Goal: Task Accomplishment & Management: Complete application form

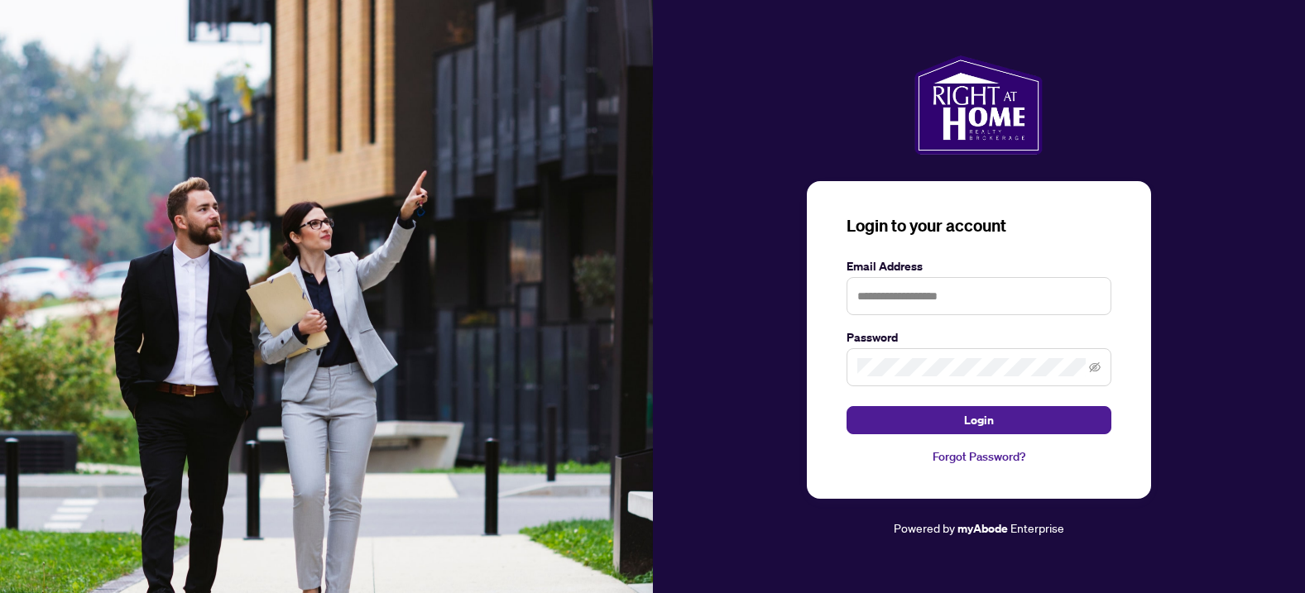
drag, startPoint x: 0, startPoint y: 0, endPoint x: 1238, endPoint y: 428, distance: 1309.7
click at [1238, 428] on div "Login to your account Email Address Password Login Forgot Password? Powered by …" at bounding box center [979, 296] width 653 height 482
click at [924, 295] on input "text" at bounding box center [978, 296] width 265 height 38
type input "**********"
click at [978, 420] on button "Login" at bounding box center [978, 420] width 265 height 28
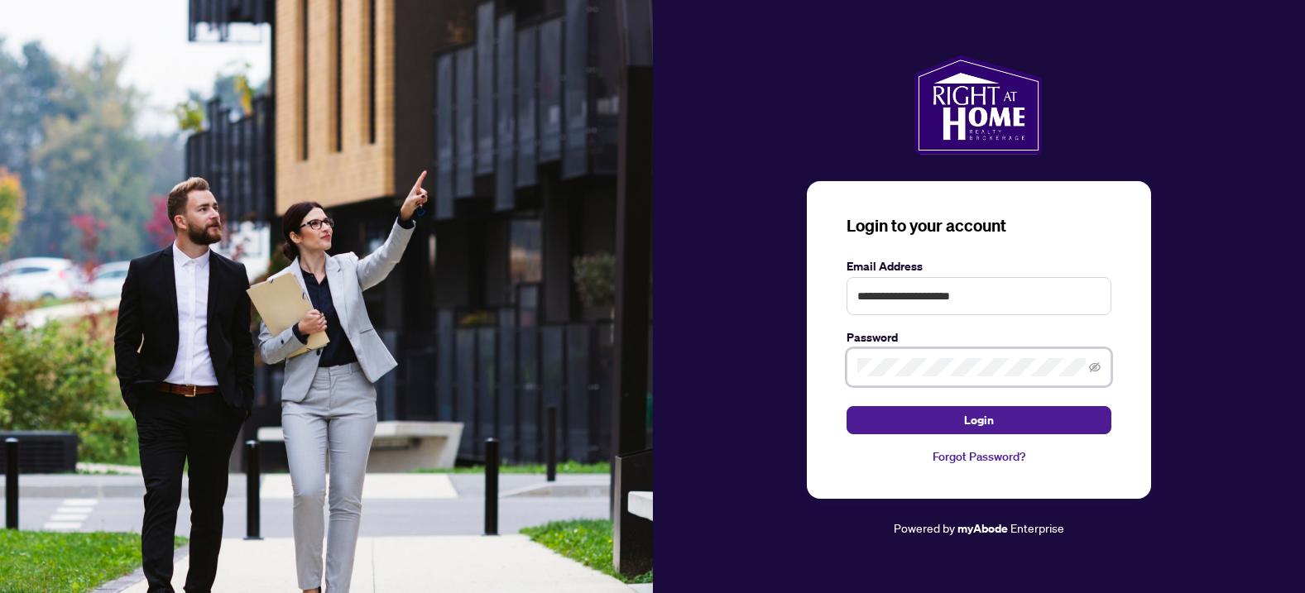
click at [978, 420] on button "Login" at bounding box center [978, 420] width 265 height 28
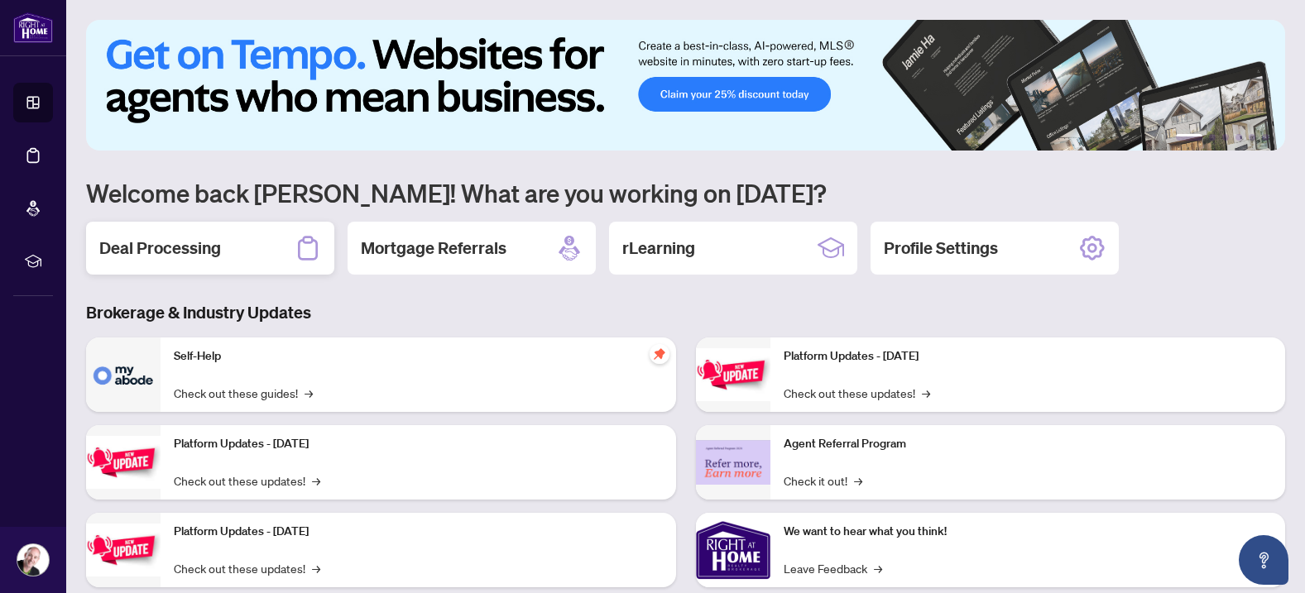
click at [158, 249] on h2 "Deal Processing" at bounding box center [160, 248] width 122 height 23
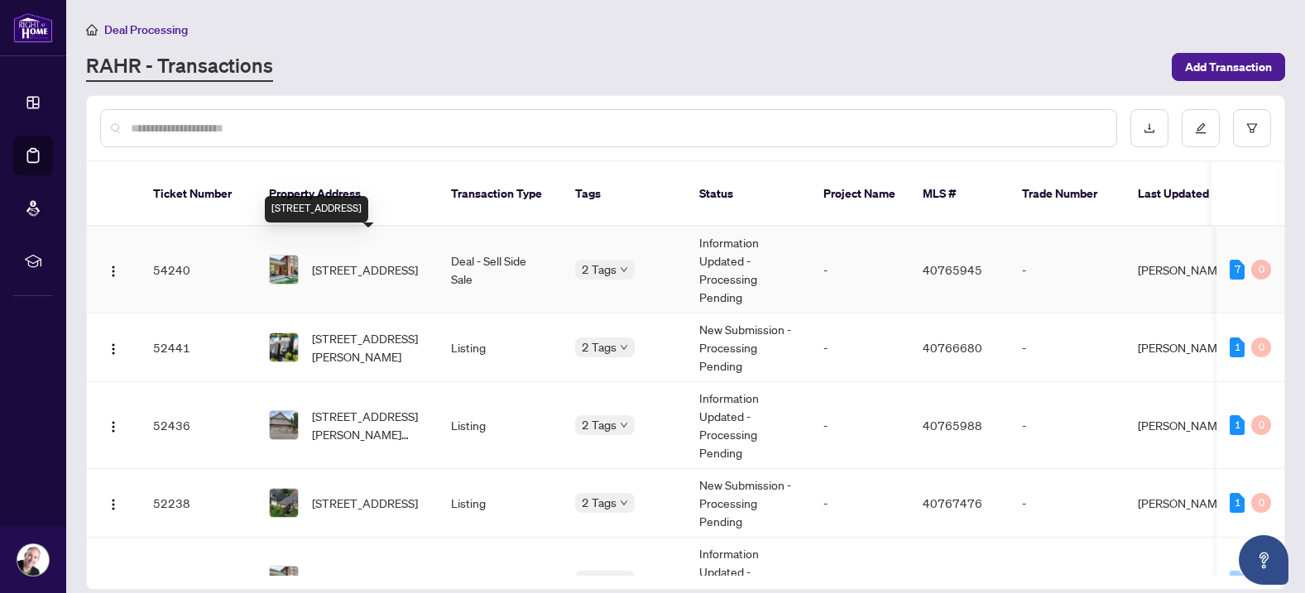
click at [359, 261] on span "[STREET_ADDRESS]" at bounding box center [365, 270] width 106 height 18
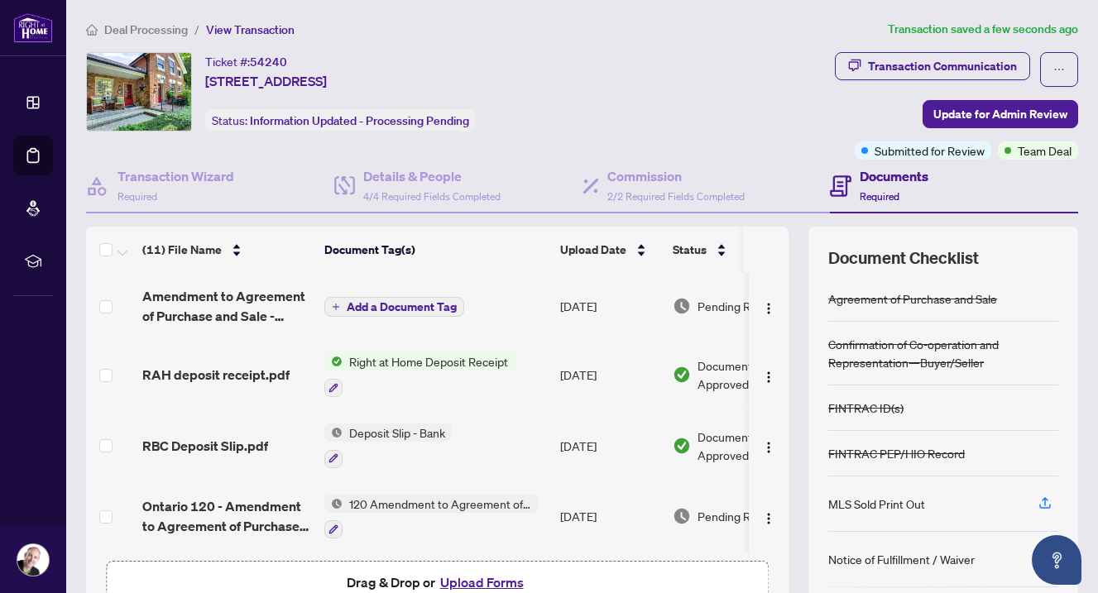
click at [389, 305] on span "Add a Document Tag" at bounding box center [402, 307] width 110 height 12
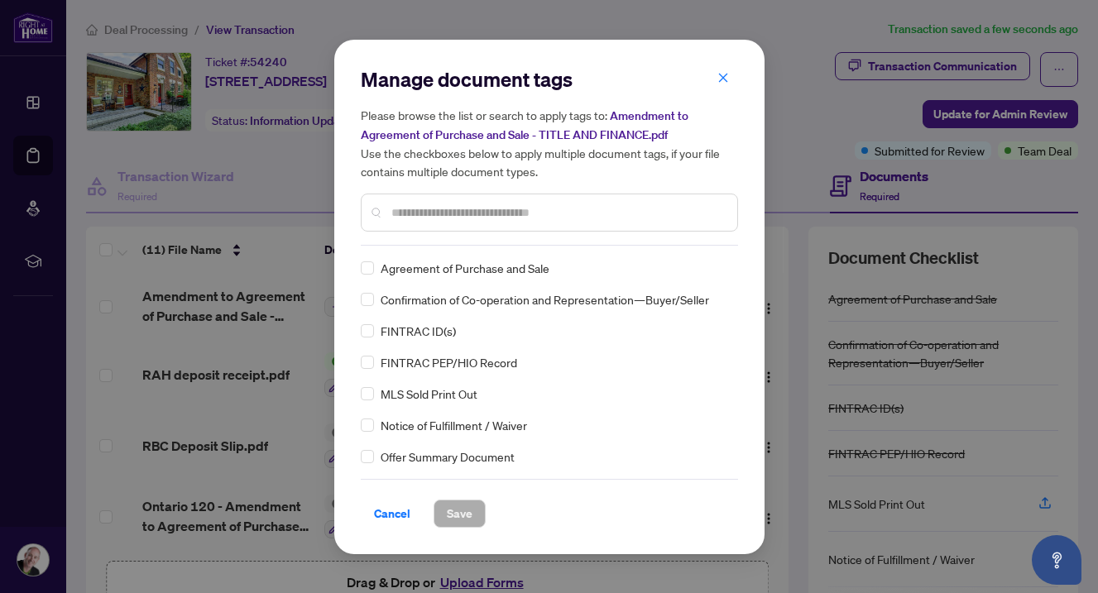
click at [442, 213] on input "text" at bounding box center [557, 213] width 333 height 18
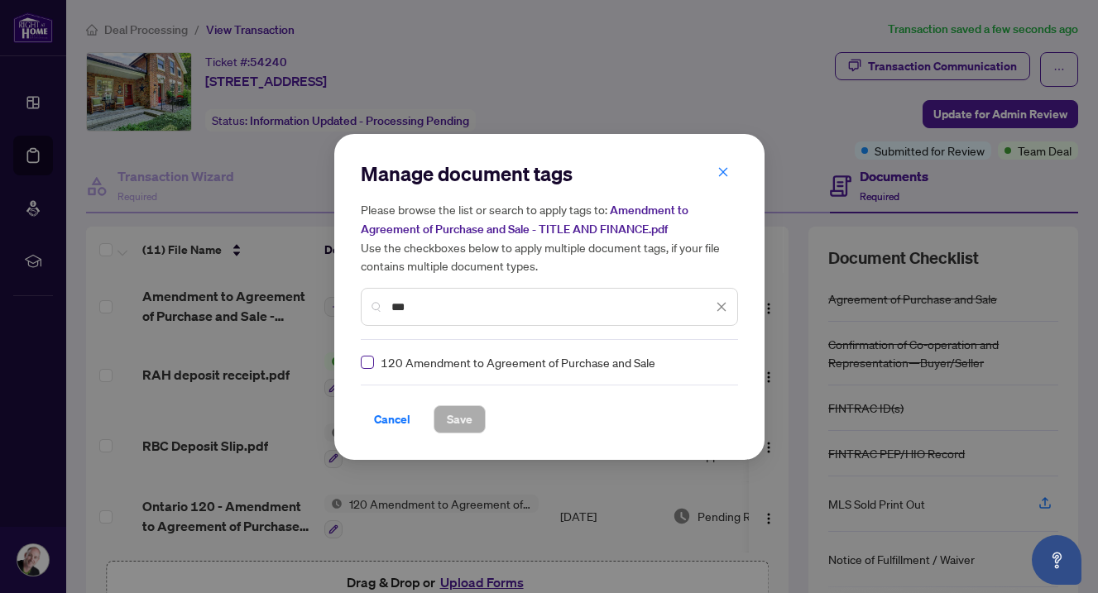
type input "***"
click at [463, 419] on span "Save" at bounding box center [460, 419] width 26 height 26
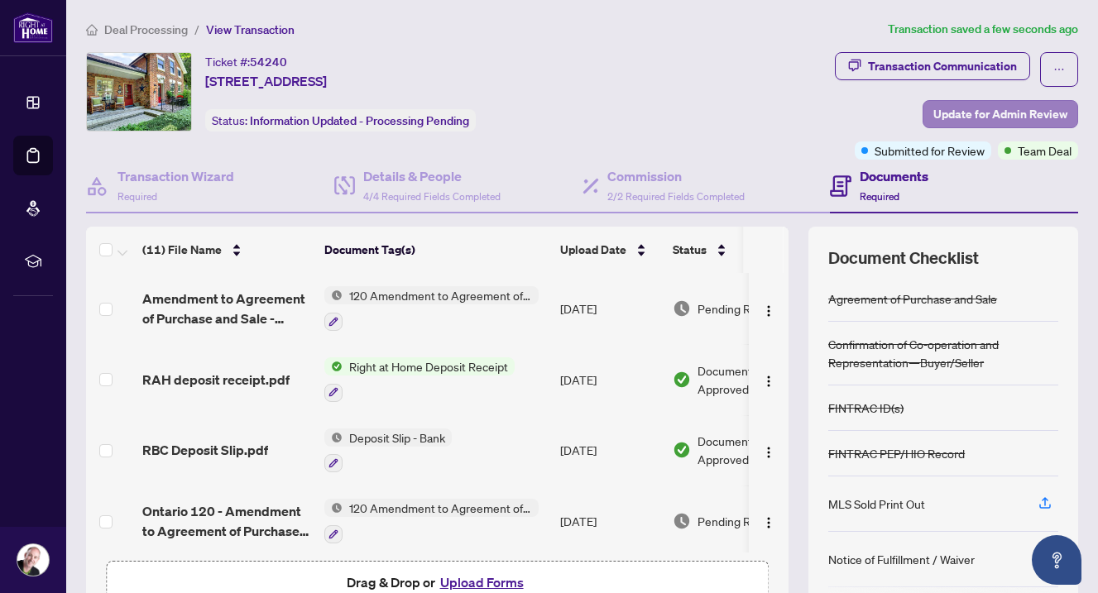
click at [1009, 113] on span "Update for Admin Review" at bounding box center [1000, 114] width 134 height 26
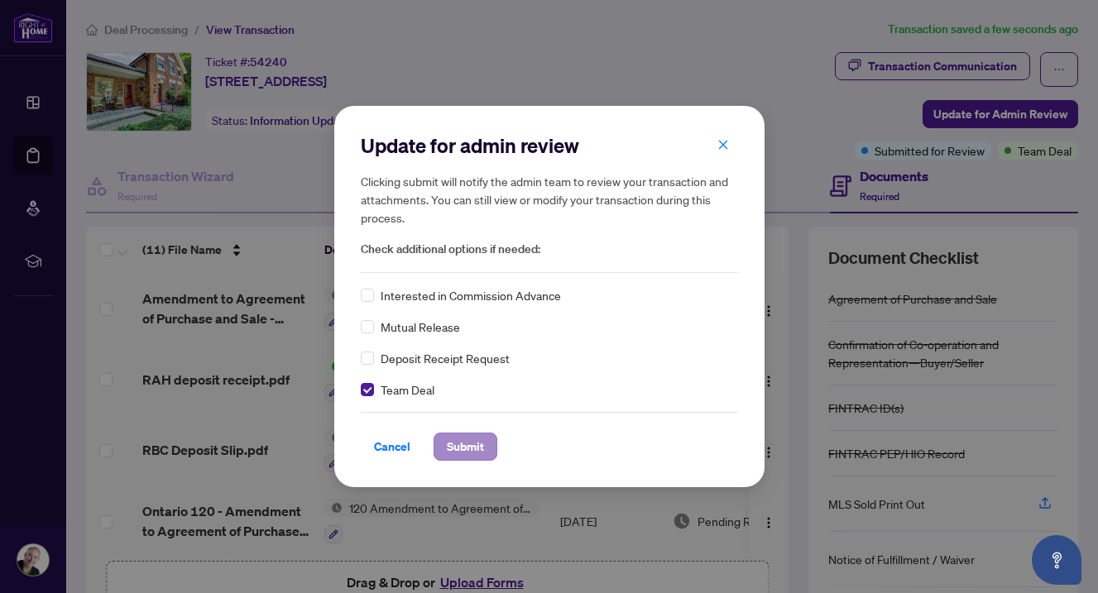
click at [468, 444] on span "Submit" at bounding box center [465, 447] width 37 height 26
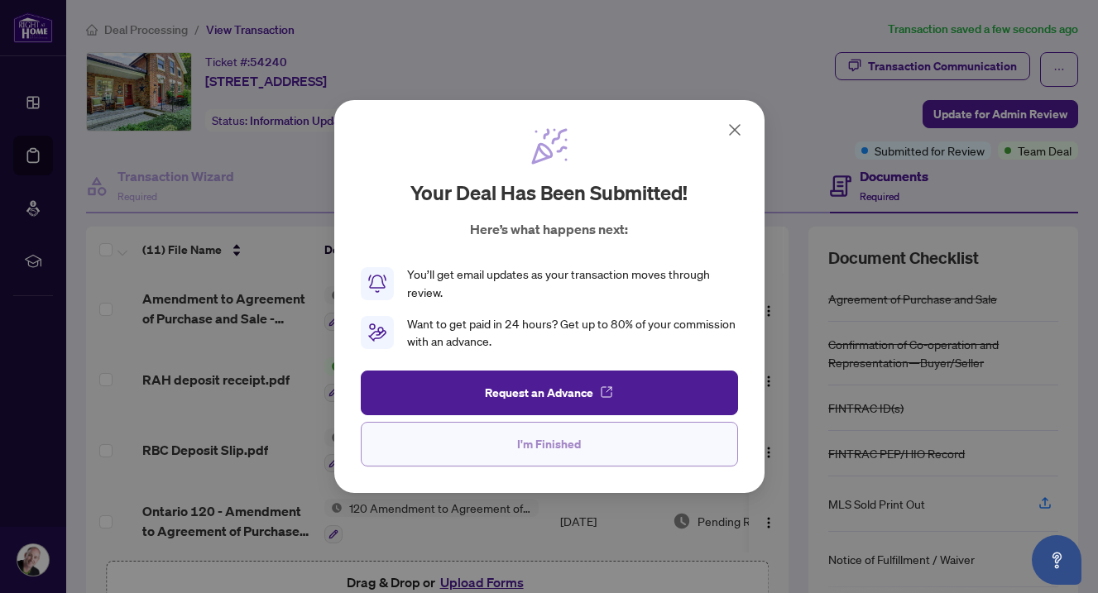
click at [547, 444] on span "I'm Finished" at bounding box center [549, 444] width 64 height 26
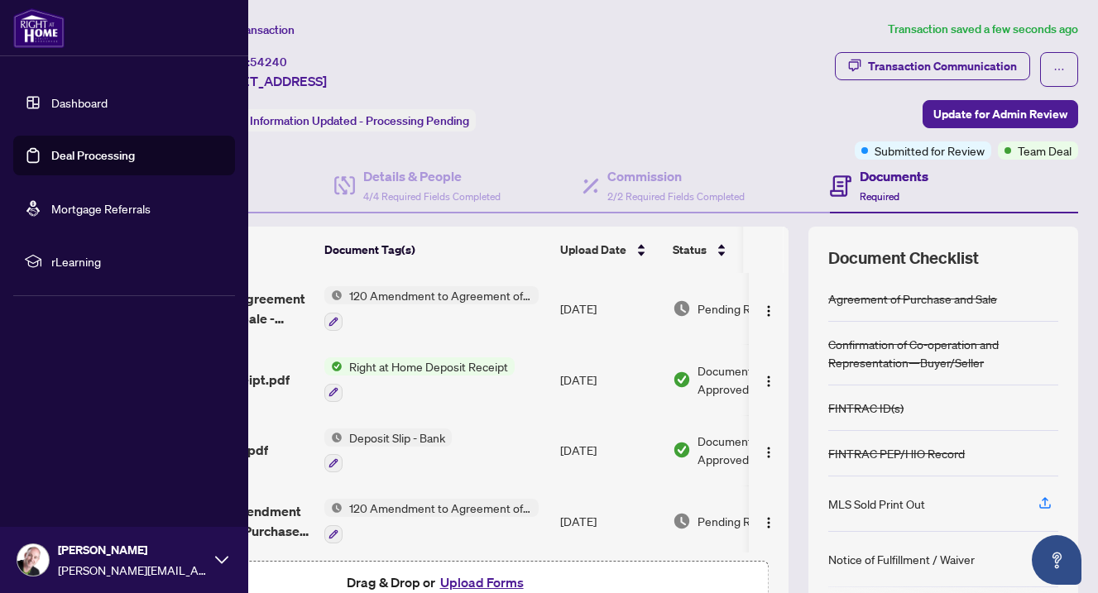
click at [36, 562] on img at bounding box center [32, 559] width 31 height 31
click at [36, 564] on img at bounding box center [32, 559] width 31 height 31
click at [61, 462] on span "Logout" at bounding box center [66, 461] width 37 height 26
